Goal: Task Accomplishment & Management: Use online tool/utility

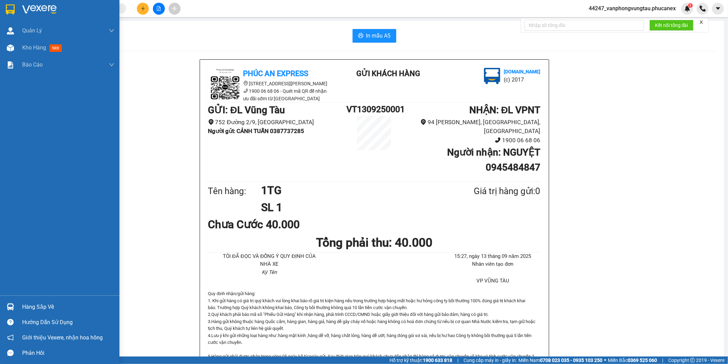
click at [9, 4] on div at bounding box center [10, 9] width 12 height 12
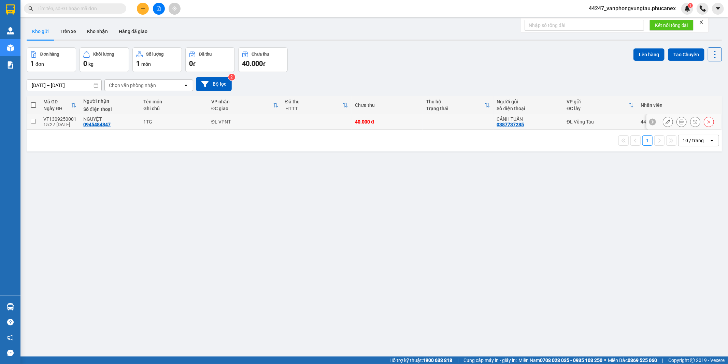
click at [32, 123] on input "checkbox" at bounding box center [33, 121] width 5 height 5
checkbox input "true"
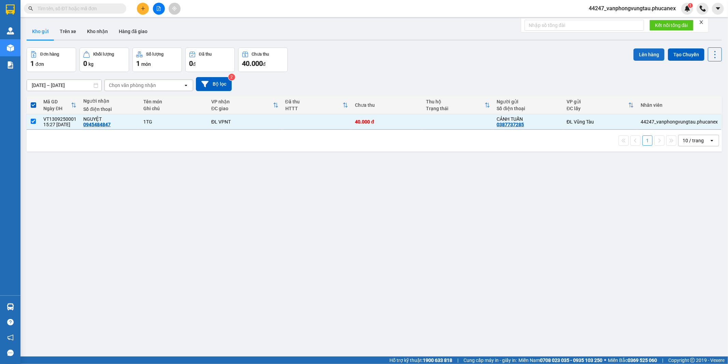
click at [643, 53] on button "Lên hàng" at bounding box center [648, 54] width 31 height 12
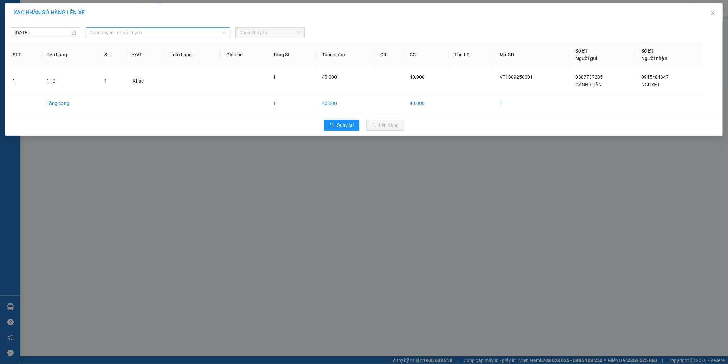
click at [120, 32] on span "Chọn tuyến - nhóm tuyến" at bounding box center [158, 33] width 136 height 10
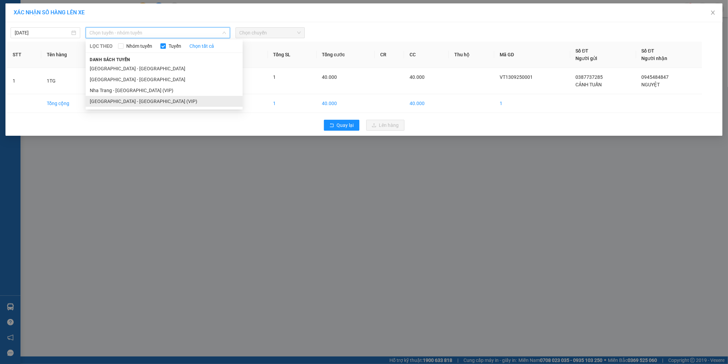
click at [117, 104] on li "[GEOGRAPHIC_DATA] - [GEOGRAPHIC_DATA] (VIP)" at bounding box center [164, 101] width 157 height 11
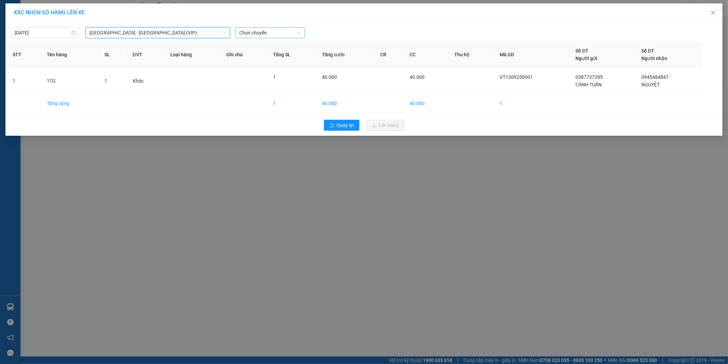
click at [271, 33] on span "Chọn chuyến" at bounding box center [269, 33] width 61 height 10
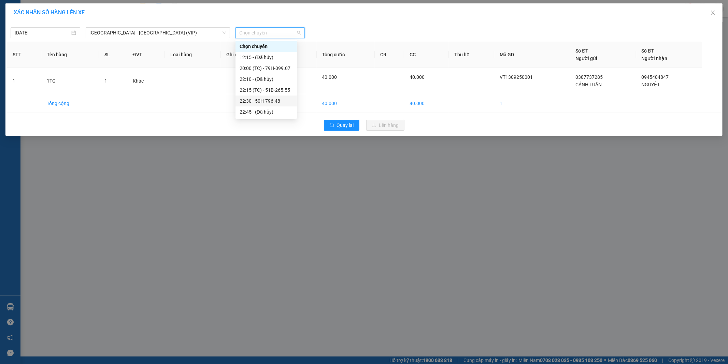
click at [263, 100] on div "22:30 - 50H-796.48" at bounding box center [265, 101] width 53 height 8
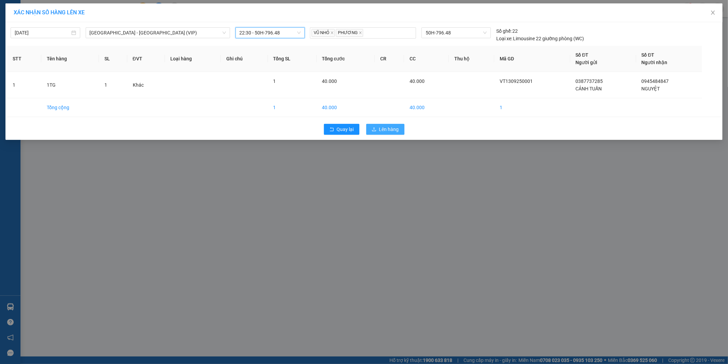
click at [380, 129] on span "Lên hàng" at bounding box center [389, 130] width 20 height 8
